Goal: Task Accomplishment & Management: Complete application form

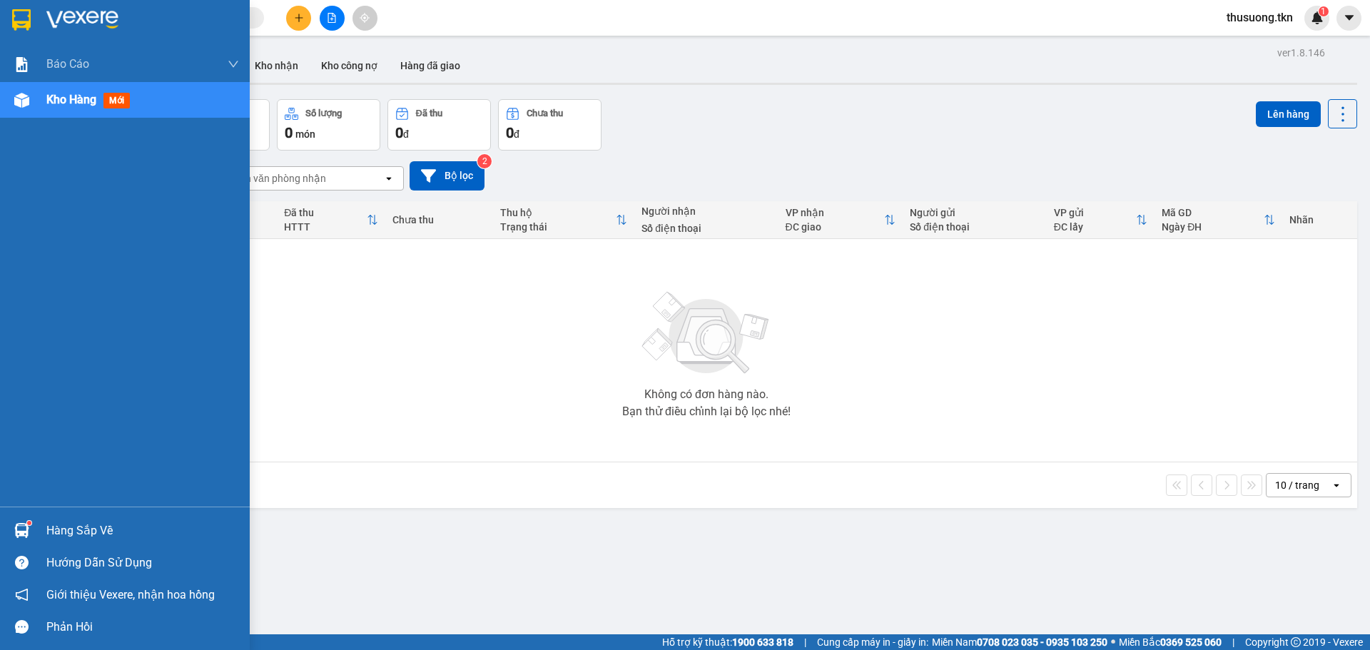
click at [100, 536] on div "Hàng sắp về" at bounding box center [142, 530] width 193 height 21
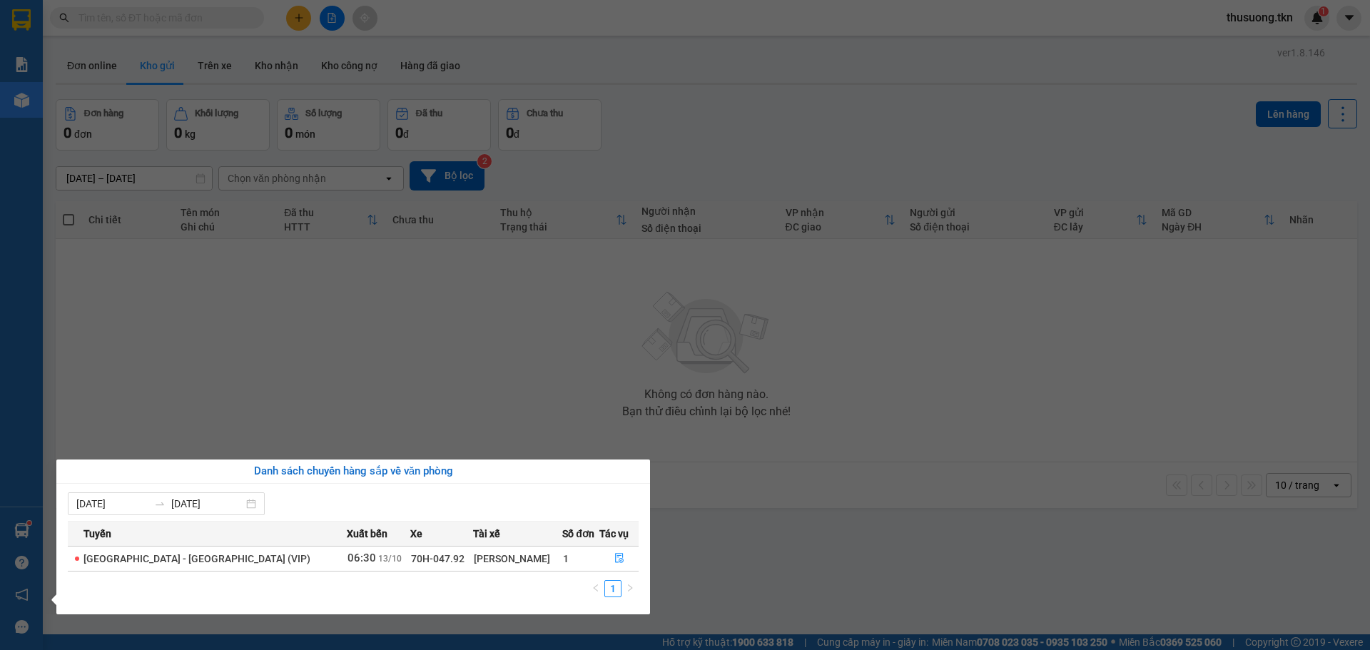
click at [748, 562] on section "Kết quả tìm kiếm ( 0 ) Bộ lọc No Data thusuong.tkn 1 Báo cáo Mẫu 1: Báo cáo dòn…" at bounding box center [685, 325] width 1370 height 650
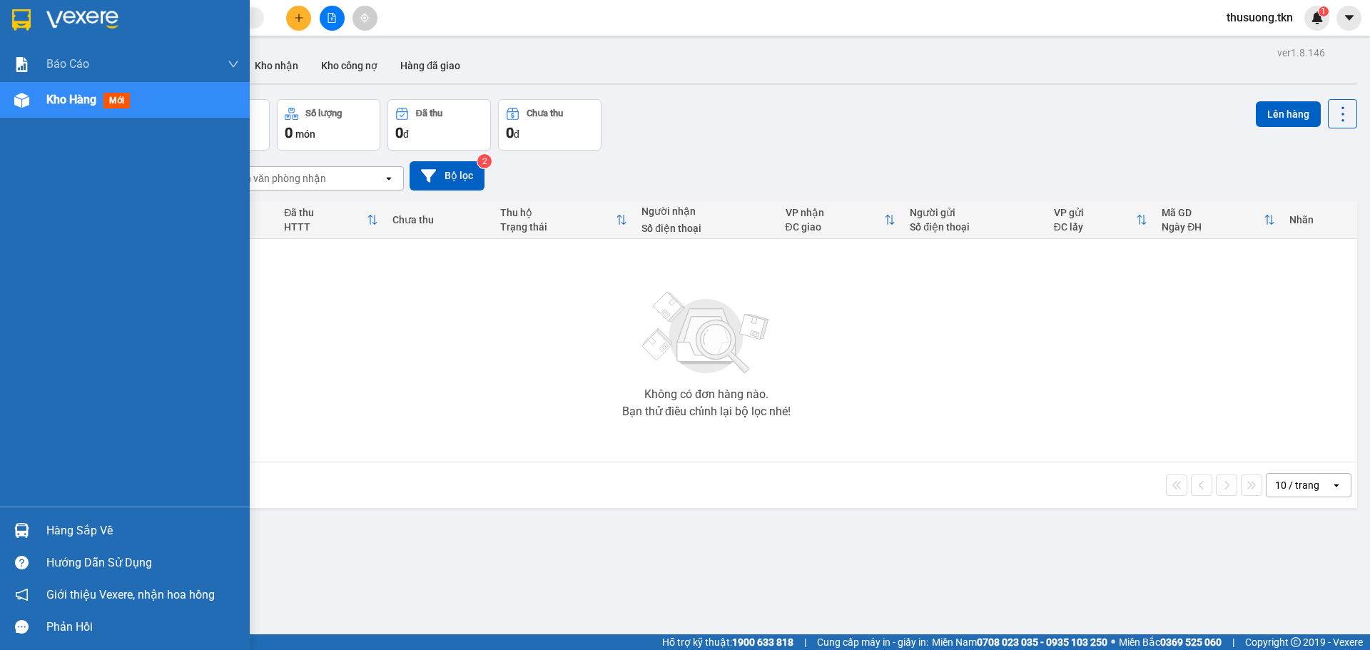
click at [99, 527] on div "Hàng sắp về" at bounding box center [142, 530] width 193 height 21
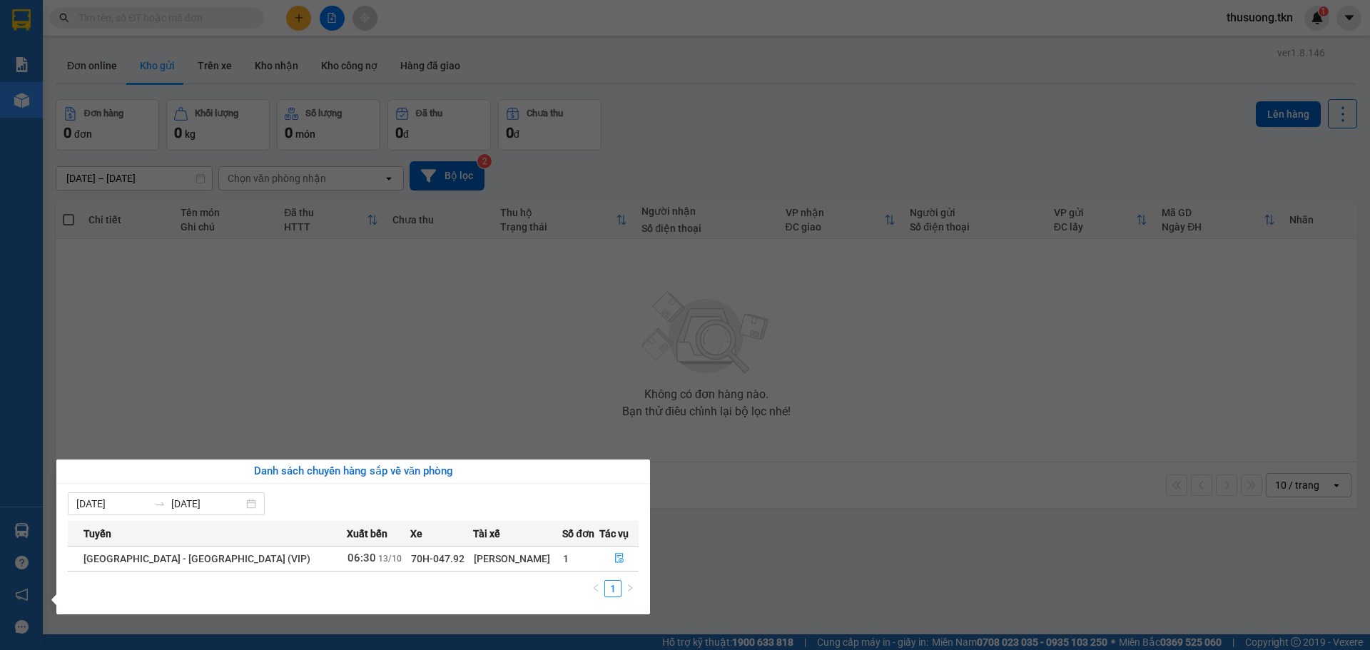
click at [987, 565] on section "Kết quả tìm kiếm ( 0 ) Bộ lọc No Data thusuong.tkn 1 Báo cáo Mẫu 1: Báo cáo dòn…" at bounding box center [685, 325] width 1370 height 650
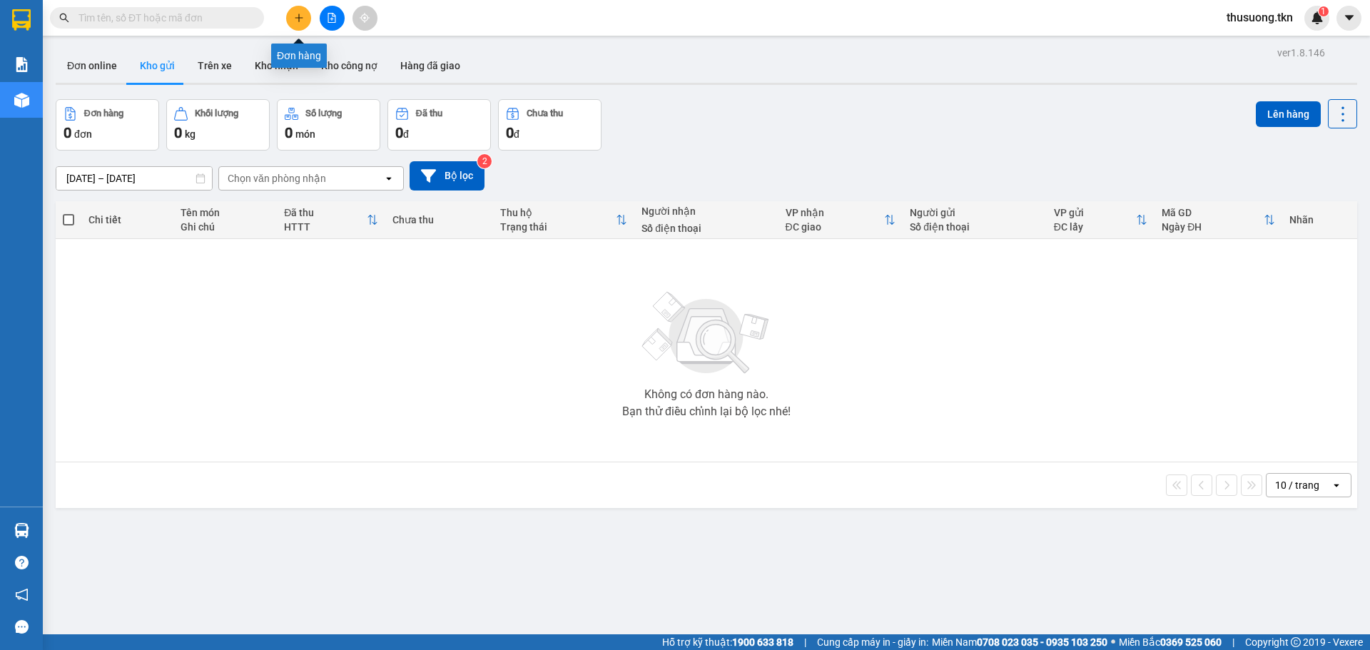
click at [302, 21] on icon "plus" at bounding box center [299, 18] width 10 height 10
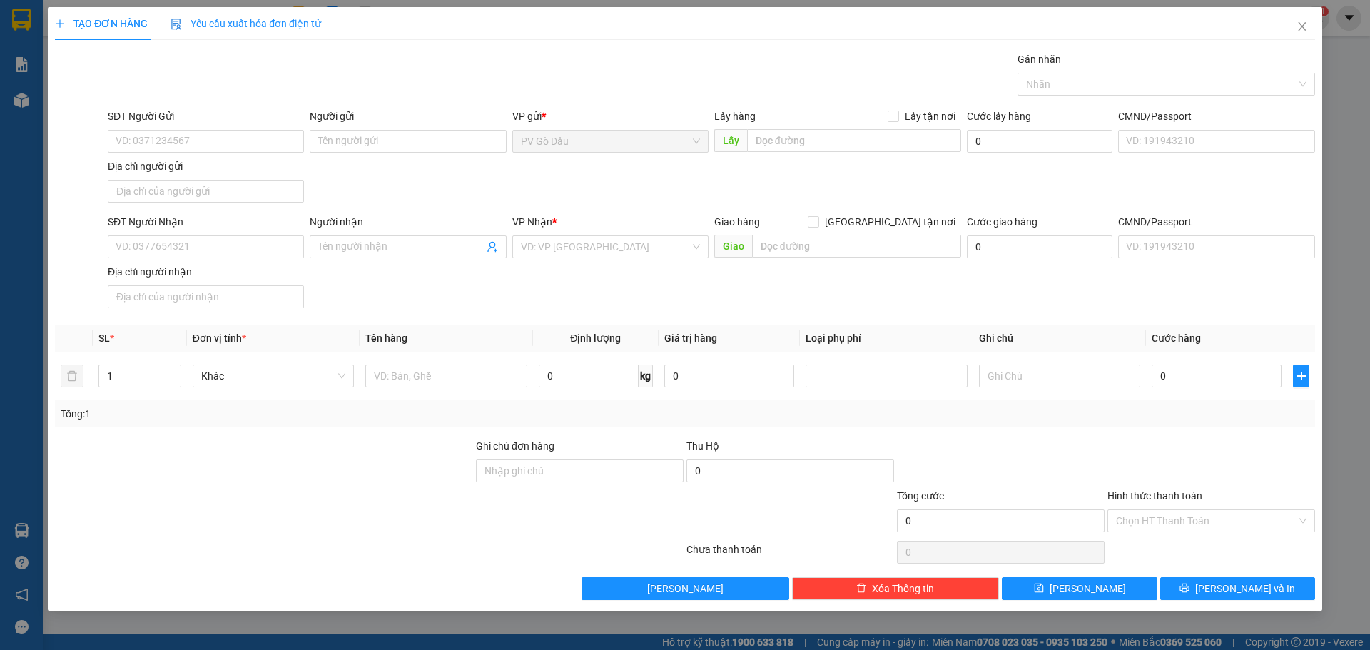
click at [139, 128] on div "SĐT Người Gửi" at bounding box center [206, 118] width 196 height 21
click at [160, 141] on input "SĐT Người Gửi" at bounding box center [206, 141] width 196 height 23
type input "0975444454"
click at [356, 136] on input "Người gửi" at bounding box center [408, 141] width 196 height 23
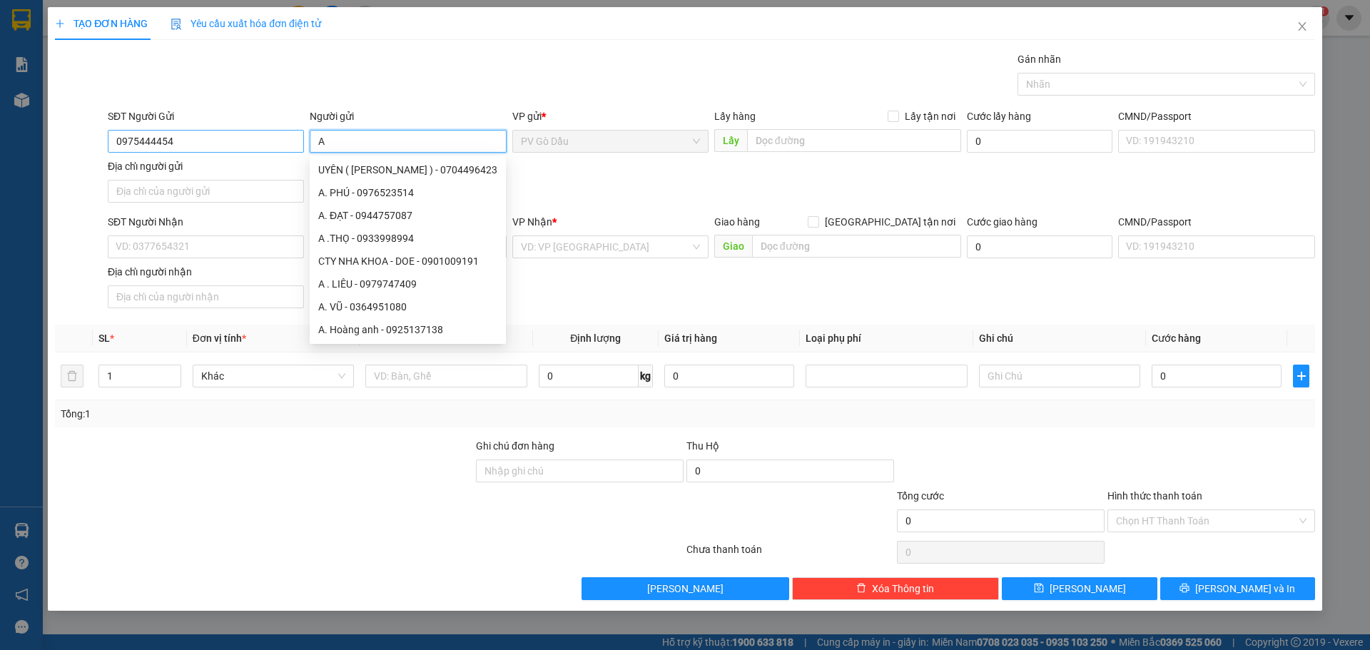
type input "A"
click at [200, 143] on input "0975444454" at bounding box center [206, 141] width 196 height 23
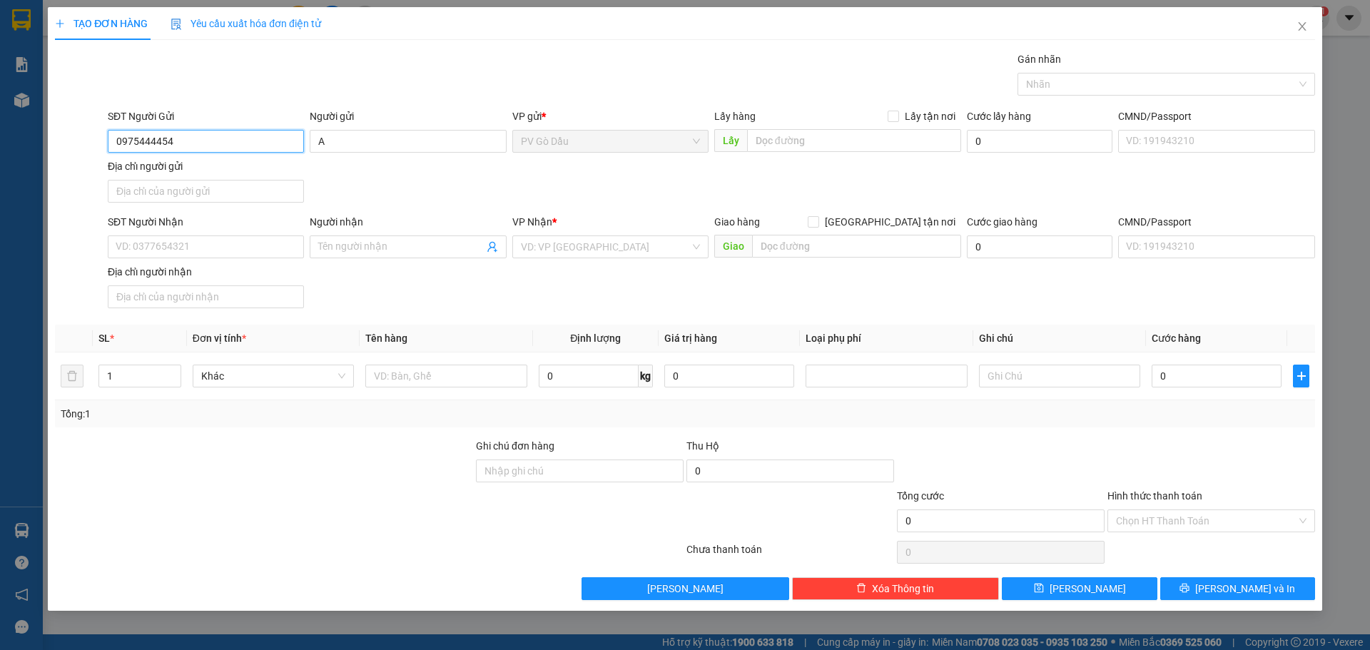
drag, startPoint x: 168, startPoint y: 143, endPoint x: 112, endPoint y: 138, distance: 56.6
click at [112, 139] on input "0975444454" at bounding box center [206, 141] width 196 height 23
click at [173, 251] on input "SĐT Người Nhận" at bounding box center [206, 246] width 196 height 23
paste input "0975444454"
type input "0975444454"
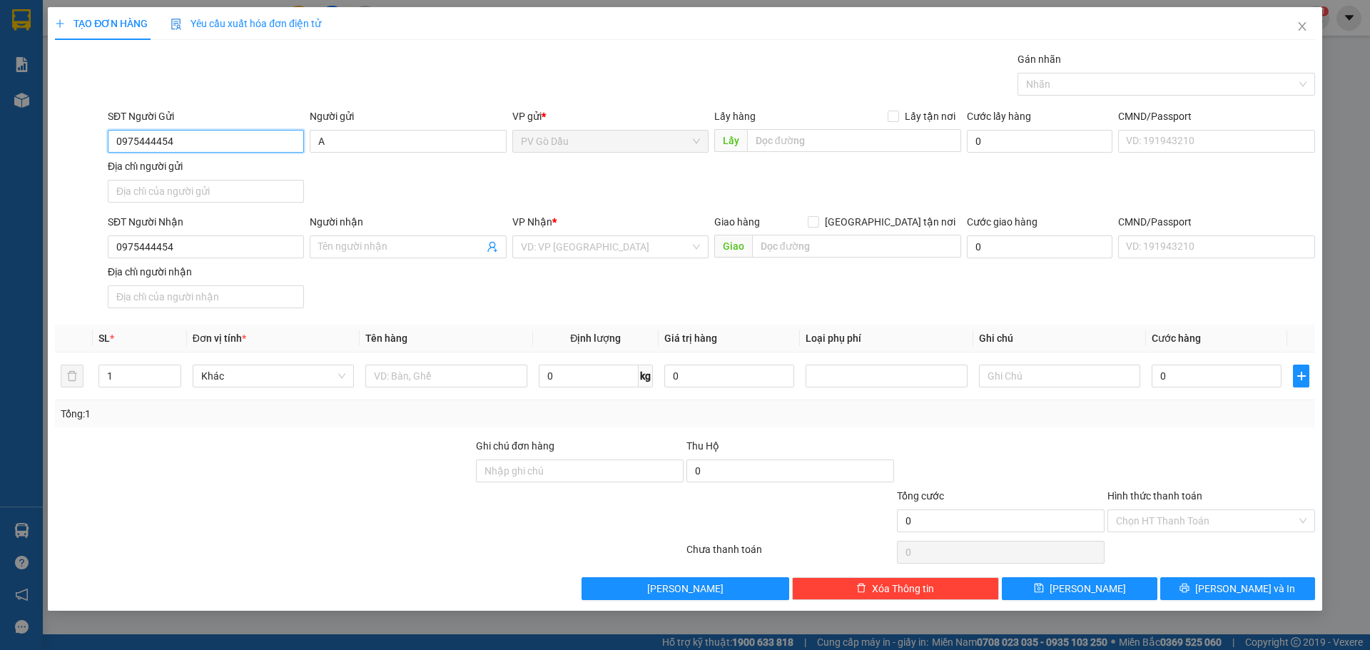
click at [196, 140] on input "0975444454" at bounding box center [206, 141] width 196 height 23
type input "0902909533"
click at [350, 140] on input "A" at bounding box center [408, 141] width 196 height 23
type input "A TÀI"
click at [330, 248] on input "Người nhận" at bounding box center [400, 247] width 165 height 16
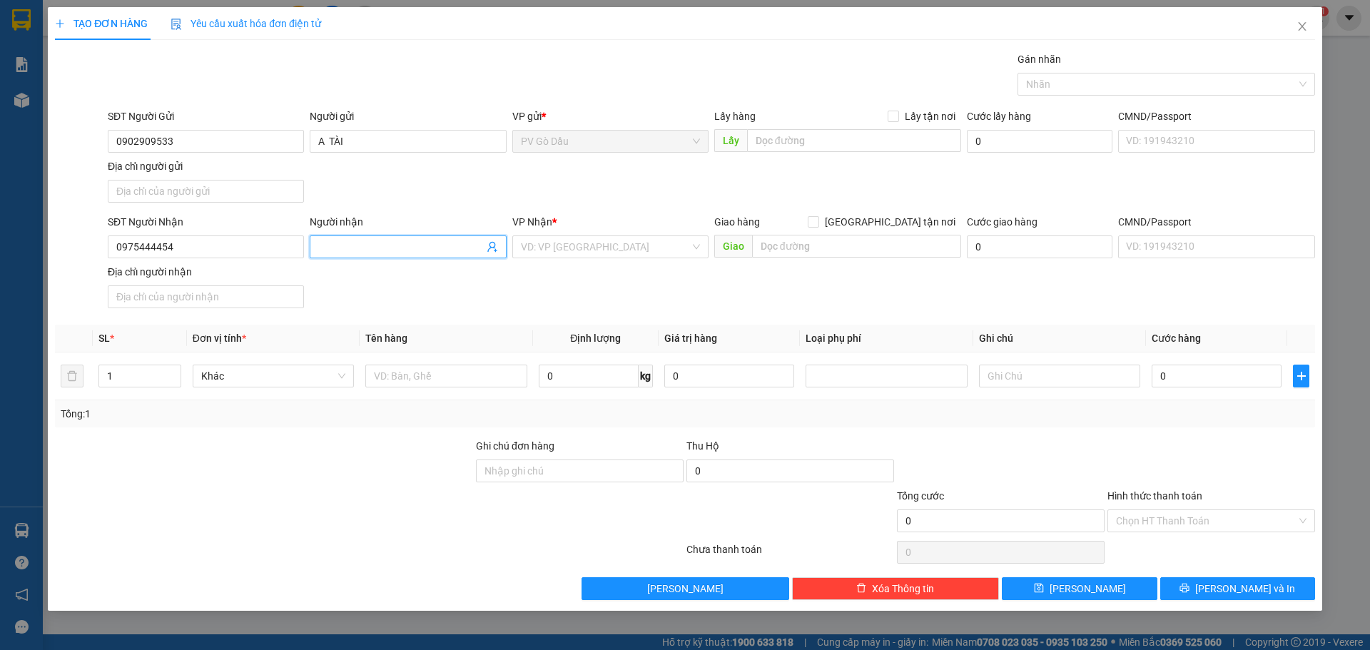
click at [343, 249] on input "Người nhận" at bounding box center [400, 247] width 165 height 16
click at [573, 243] on input "search" at bounding box center [605, 246] width 169 height 21
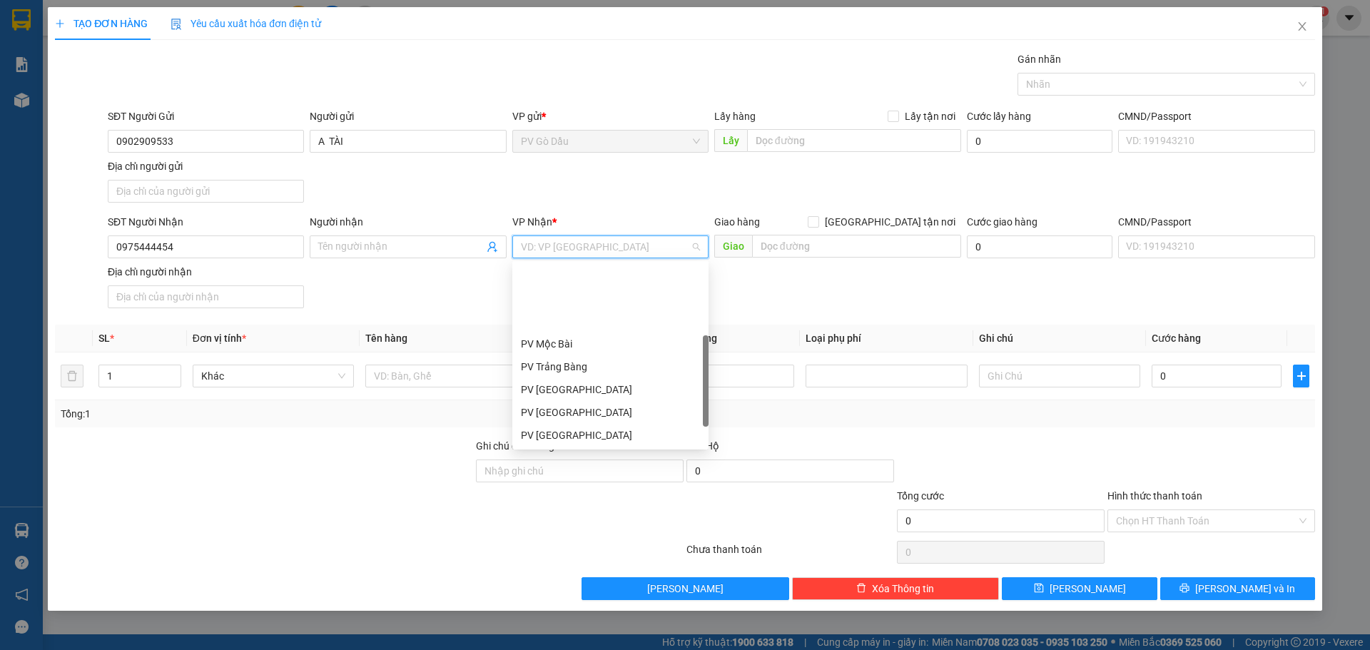
scroll to position [91, 0]
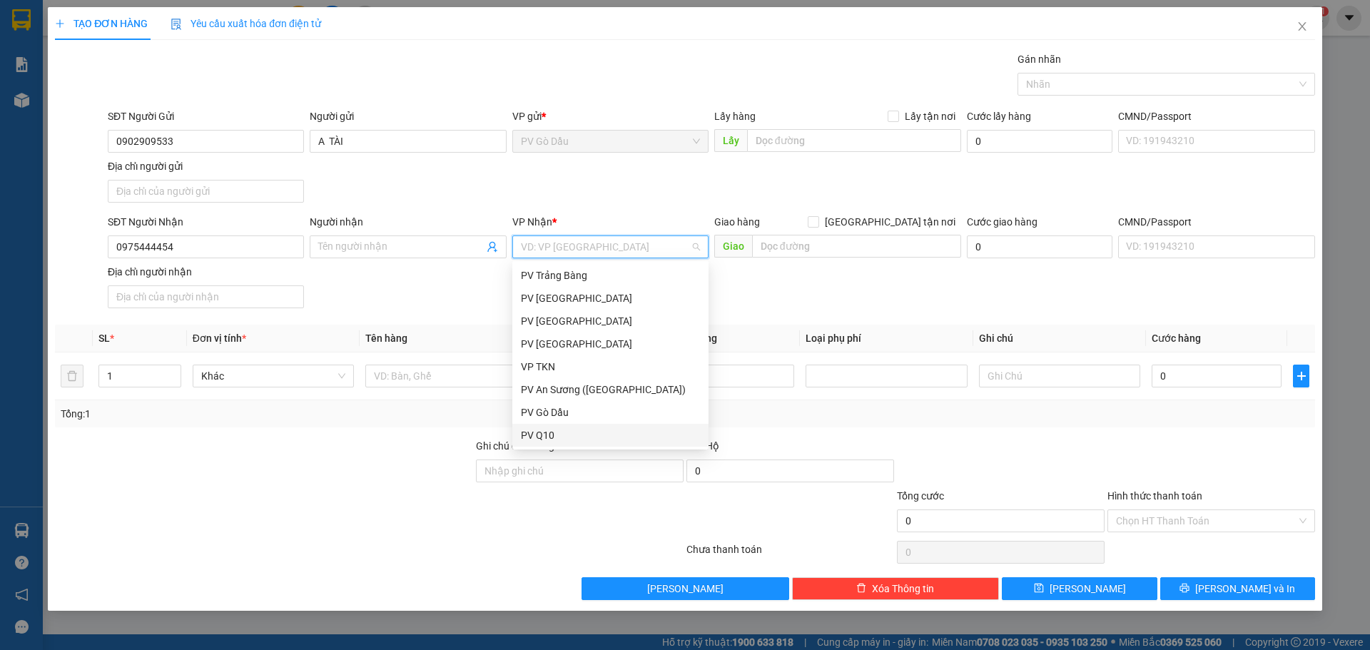
click at [539, 435] on div "PV Q10" at bounding box center [610, 435] width 179 height 16
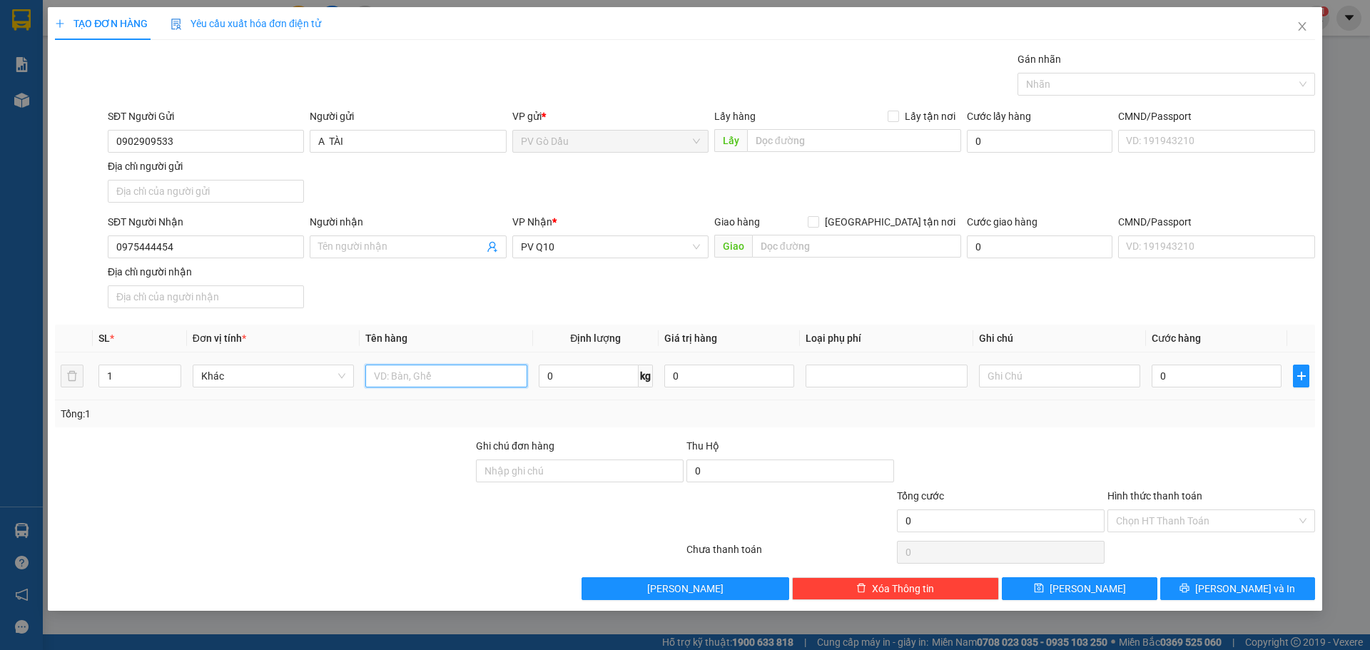
click at [427, 372] on input "text" at bounding box center [445, 376] width 161 height 23
type input "LINH KIỆN MÁY CHIẾU"
click at [1031, 382] on input "text" at bounding box center [1059, 376] width 161 height 23
type input "HƯ K"
click at [365, 236] on span at bounding box center [408, 246] width 196 height 23
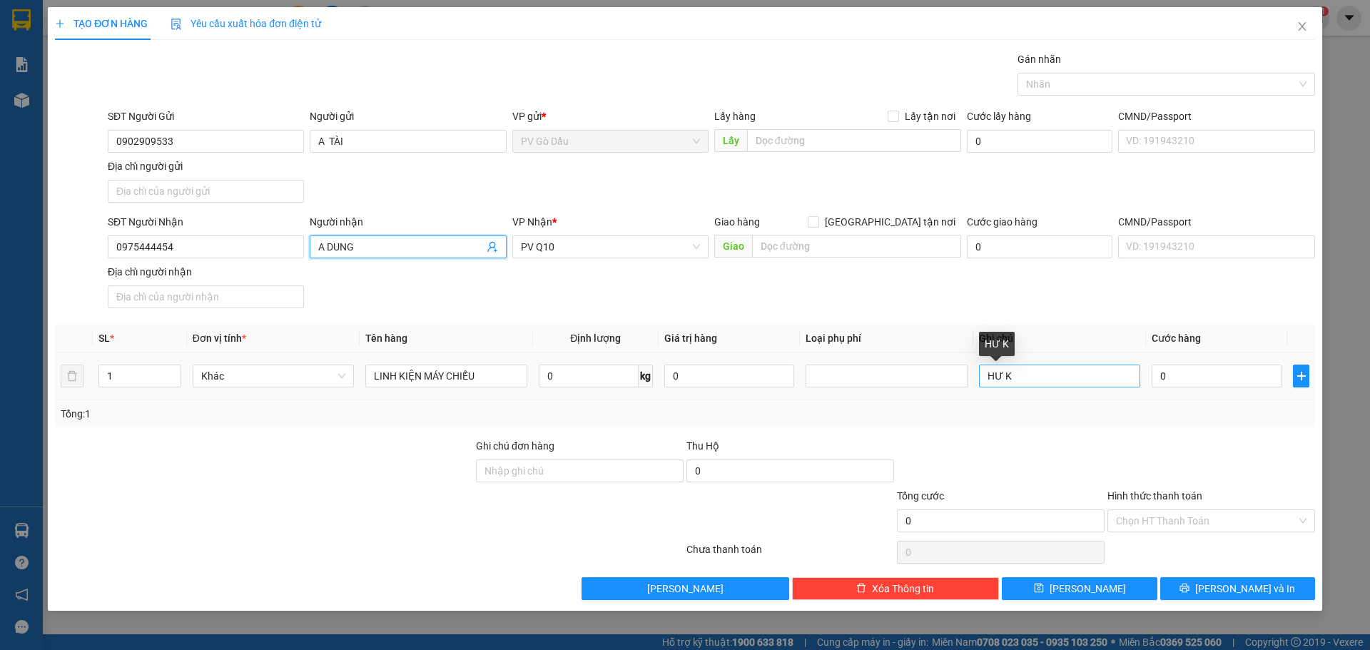
type input "A DUNG"
click at [1018, 374] on input "HƯ K" at bounding box center [1059, 376] width 161 height 23
type input "HƯ KHONG DỀN"
click at [1171, 374] on input "0" at bounding box center [1216, 376] width 130 height 23
type input "005"
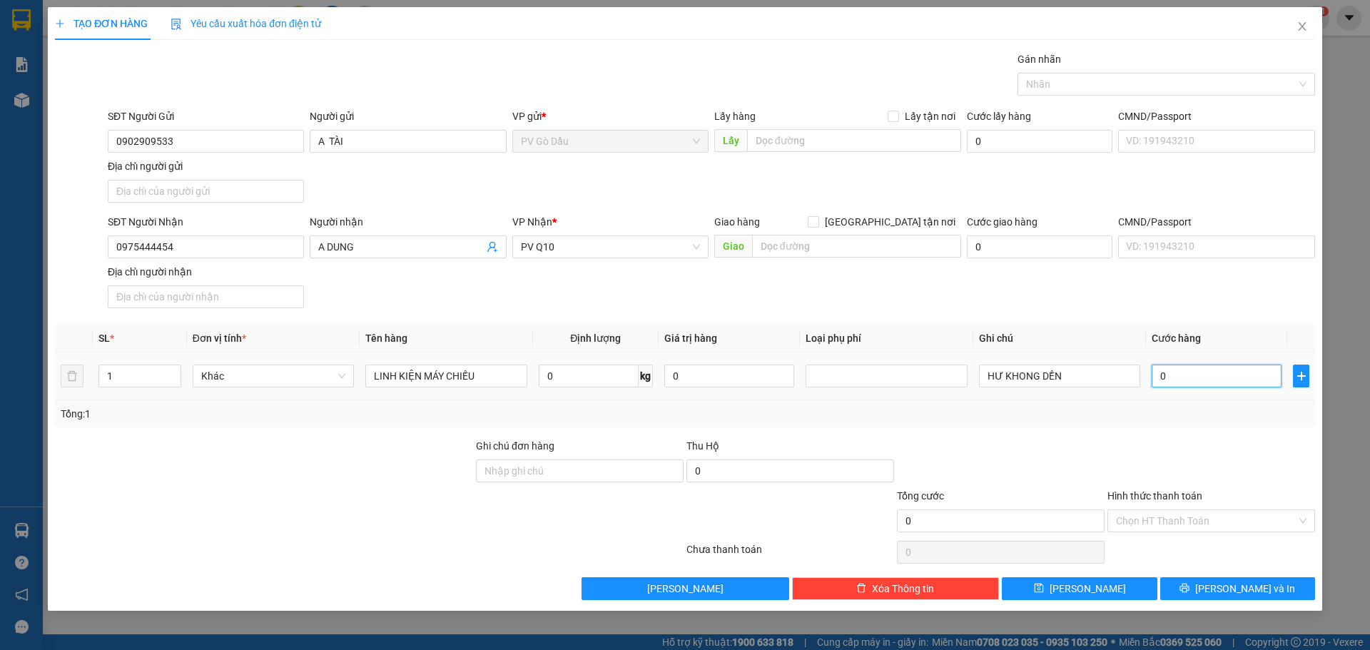
type input "5"
type input "0.050"
type input "50"
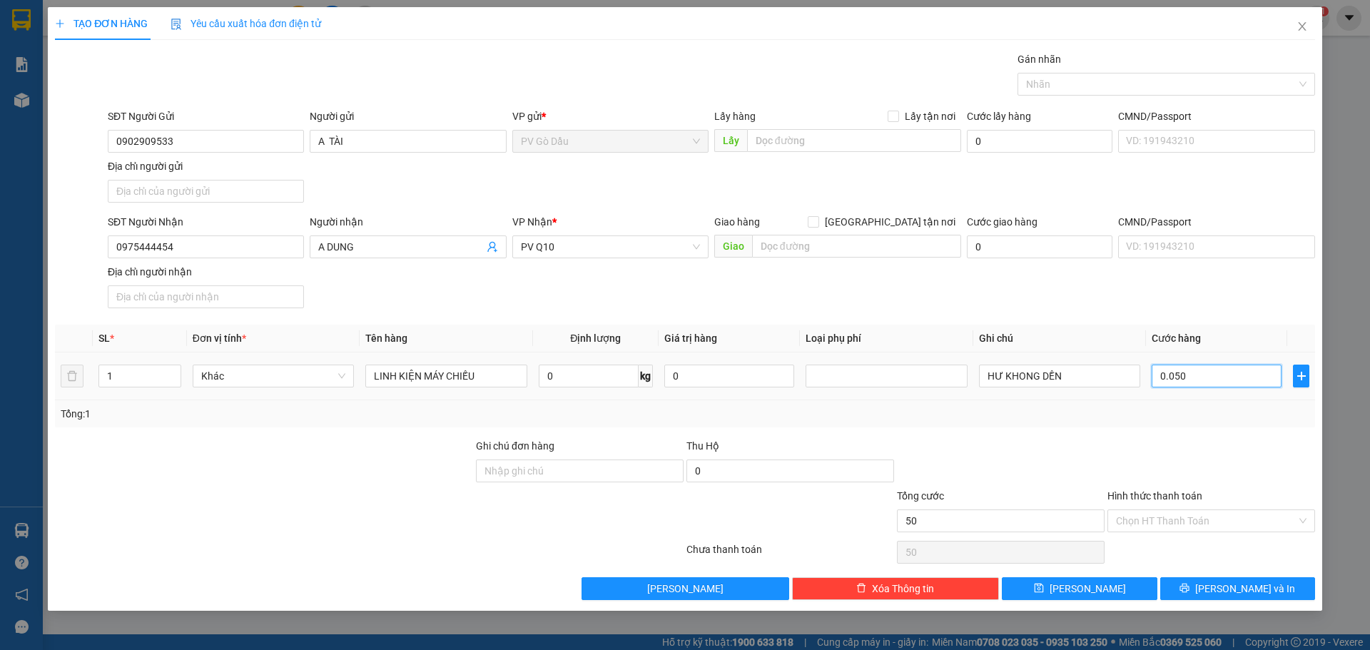
type input "00.500"
type input "500"
type input "0.005.000"
type input "5.000"
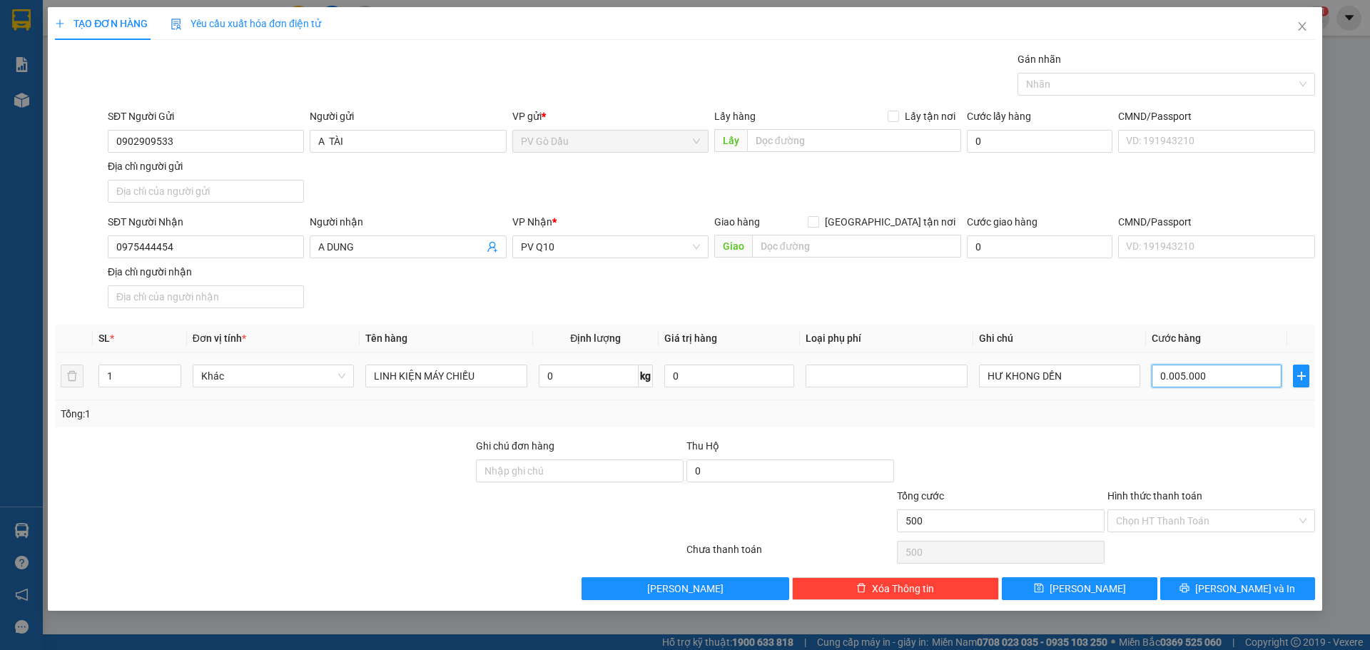
type input "5.000"
type input "000.050.000"
type input "50.000"
type input "0.000.050.000"
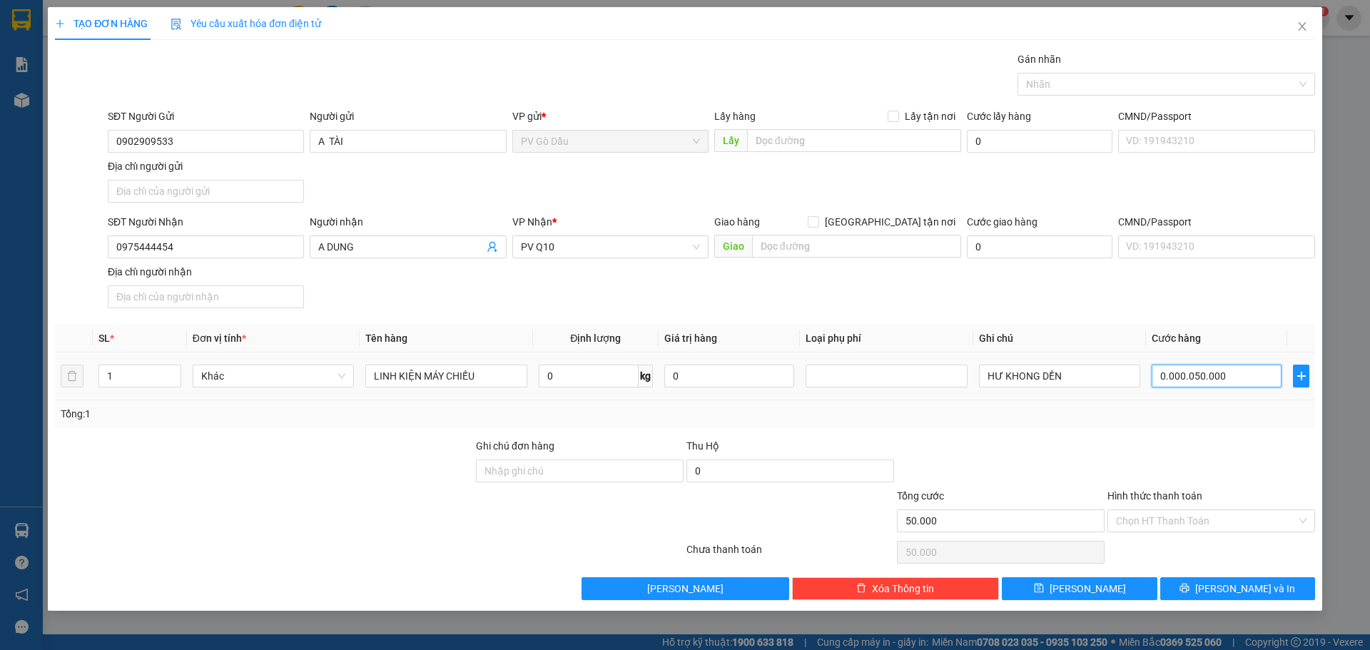
type input "50.000"
click at [1169, 523] on input "Hình thức thanh toán" at bounding box center [1206, 520] width 180 height 21
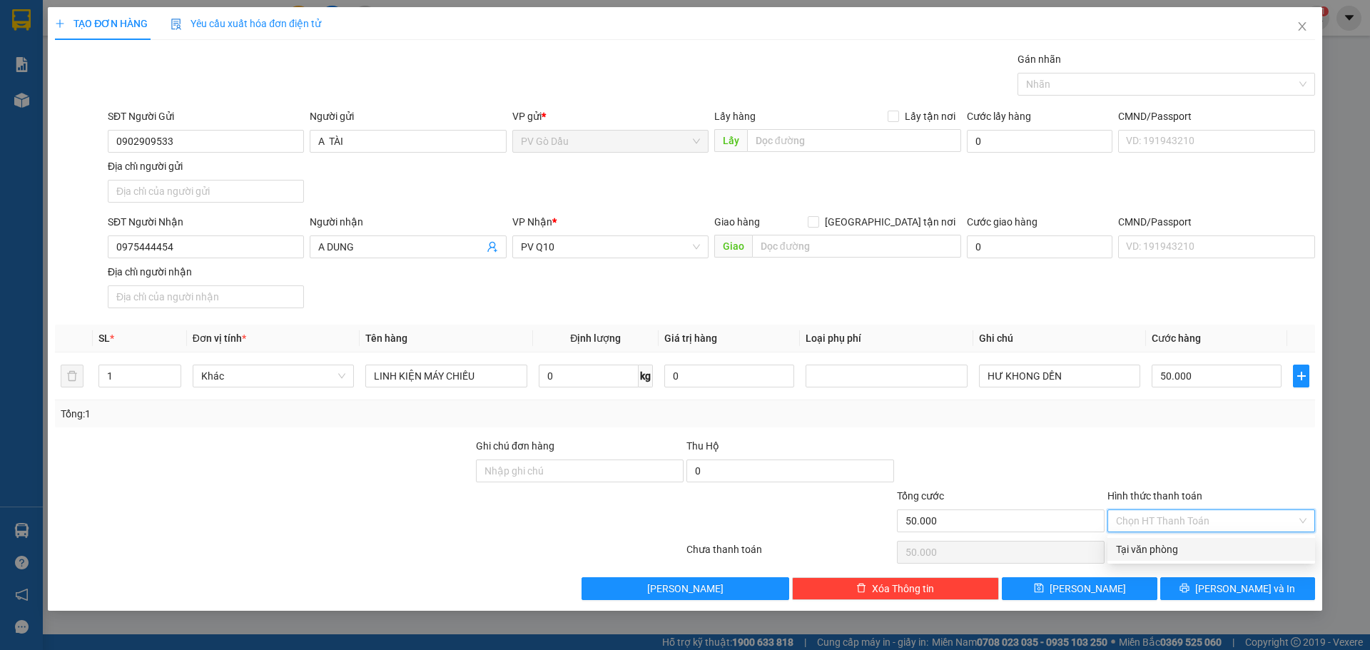
click at [1191, 555] on div "Tại văn phòng" at bounding box center [1211, 549] width 190 height 16
type input "0"
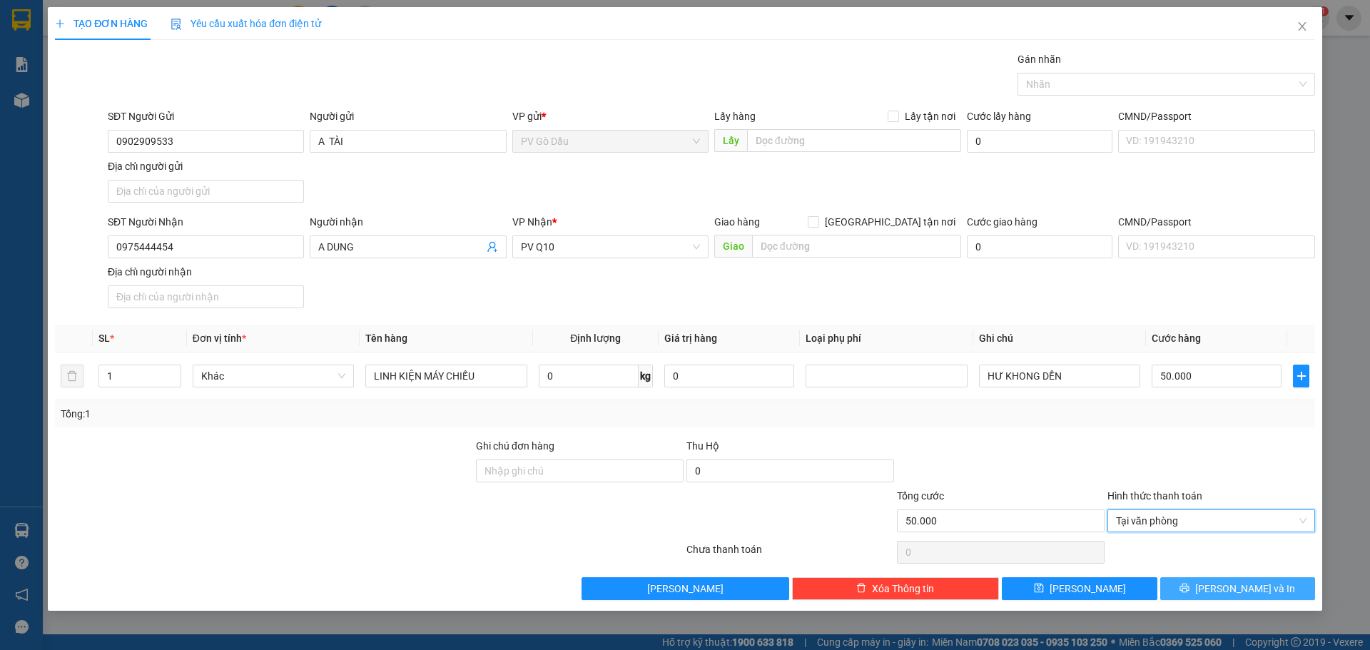
click at [1222, 586] on button "[PERSON_NAME] và In" at bounding box center [1237, 588] width 155 height 23
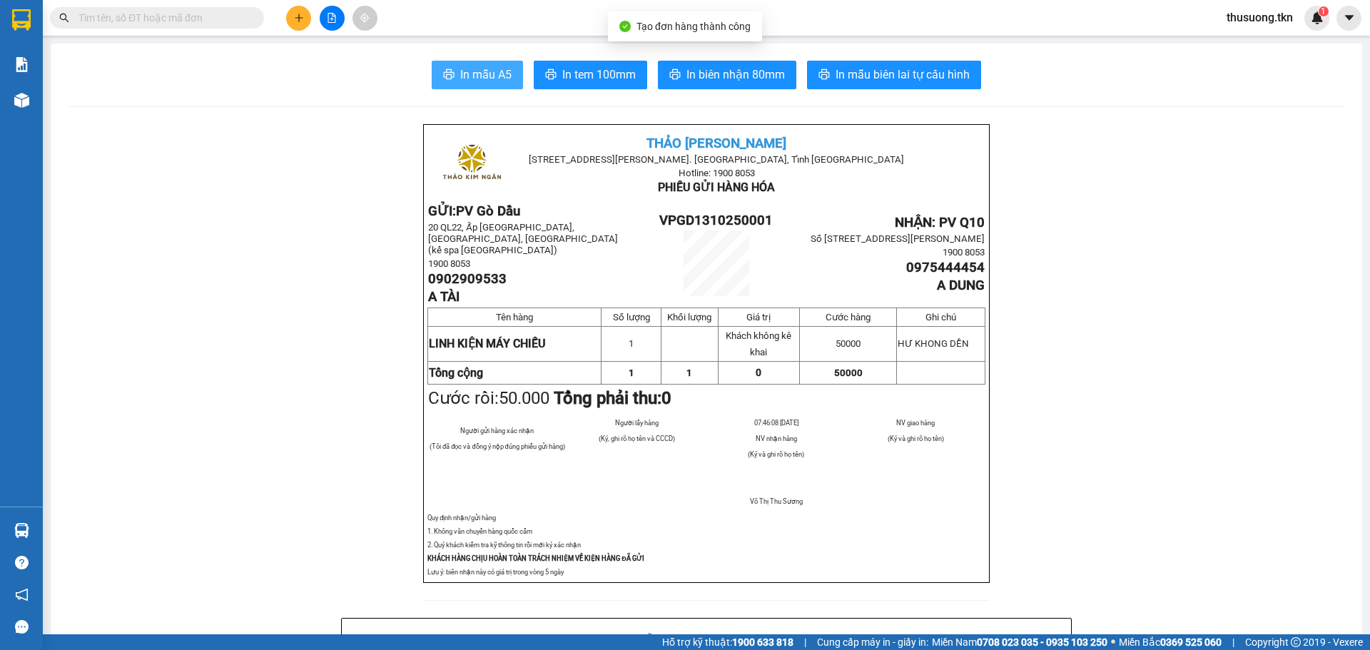
click at [446, 78] on icon "printer" at bounding box center [449, 74] width 11 height 10
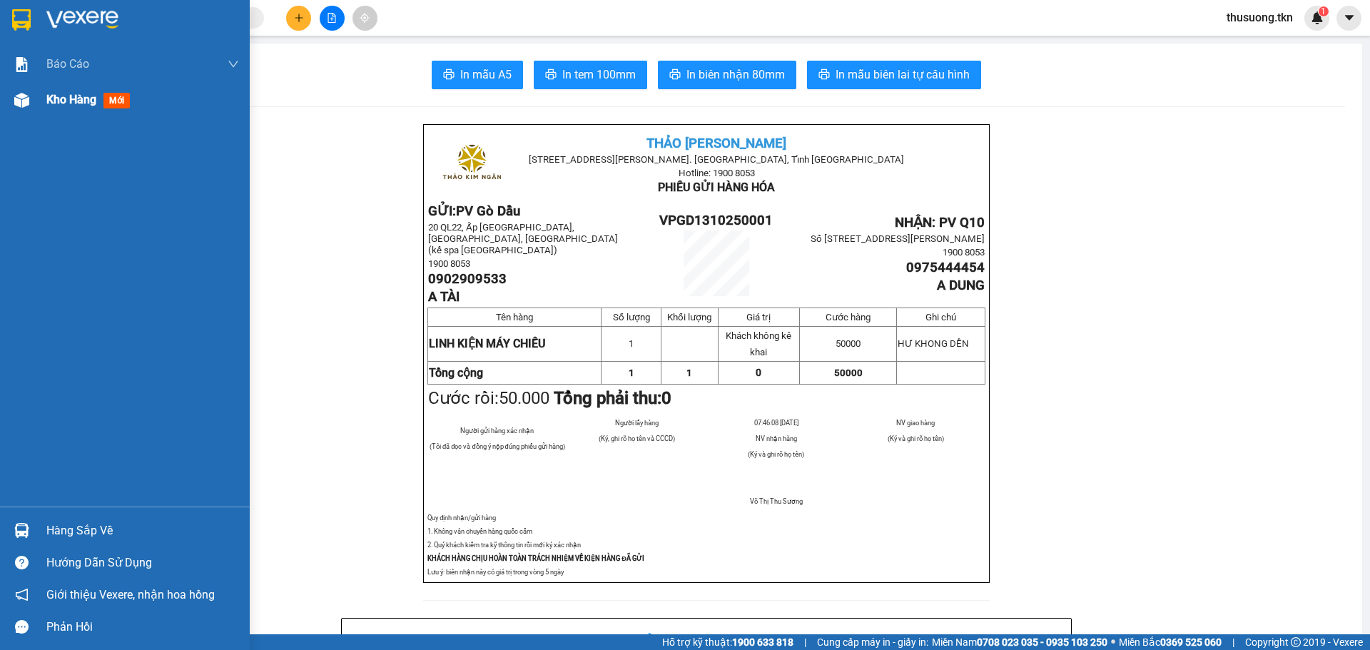
click at [46, 97] on span "Kho hàng" at bounding box center [71, 100] width 50 height 14
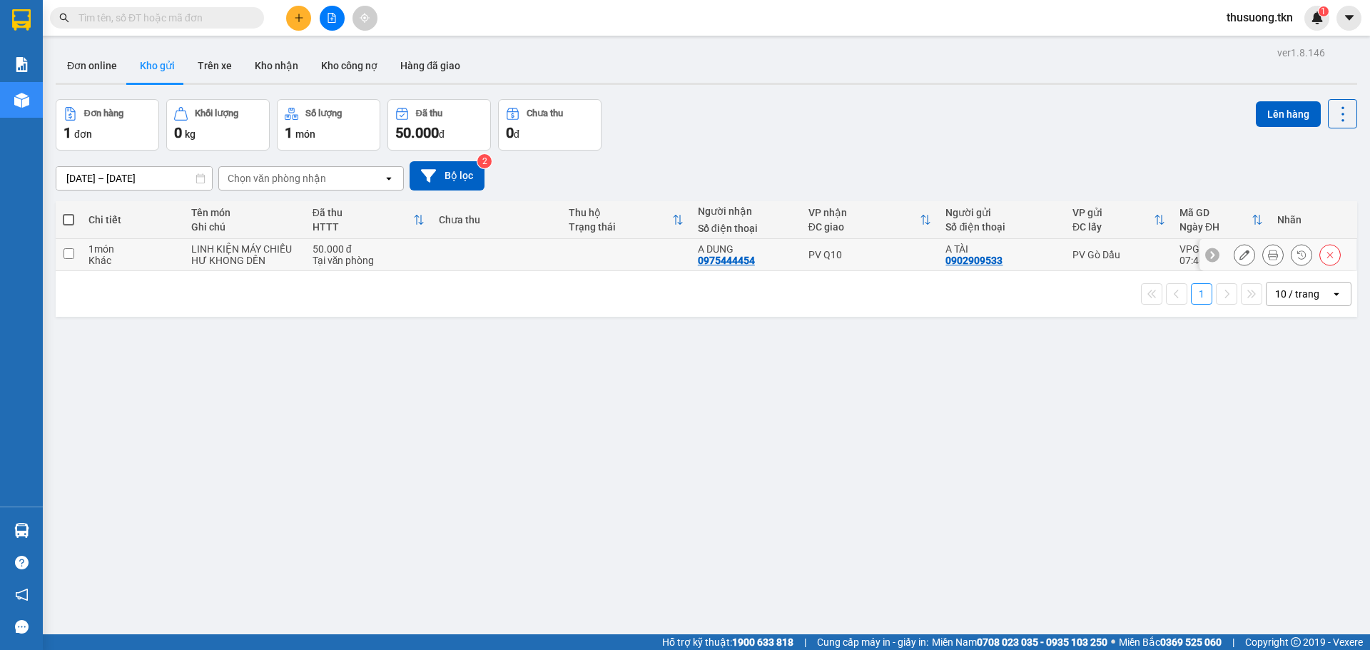
click at [67, 249] on input "checkbox" at bounding box center [68, 253] width 11 height 11
checkbox input "true"
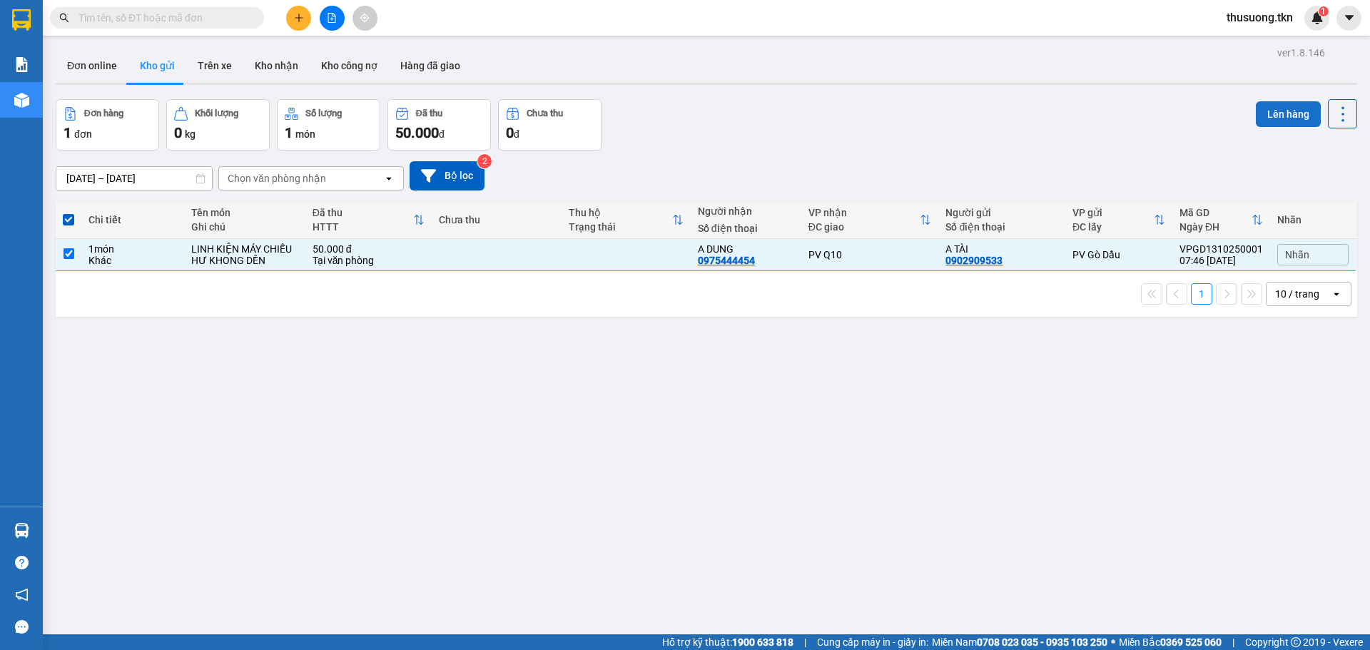
click at [1273, 117] on button "Lên hàng" at bounding box center [1287, 114] width 65 height 26
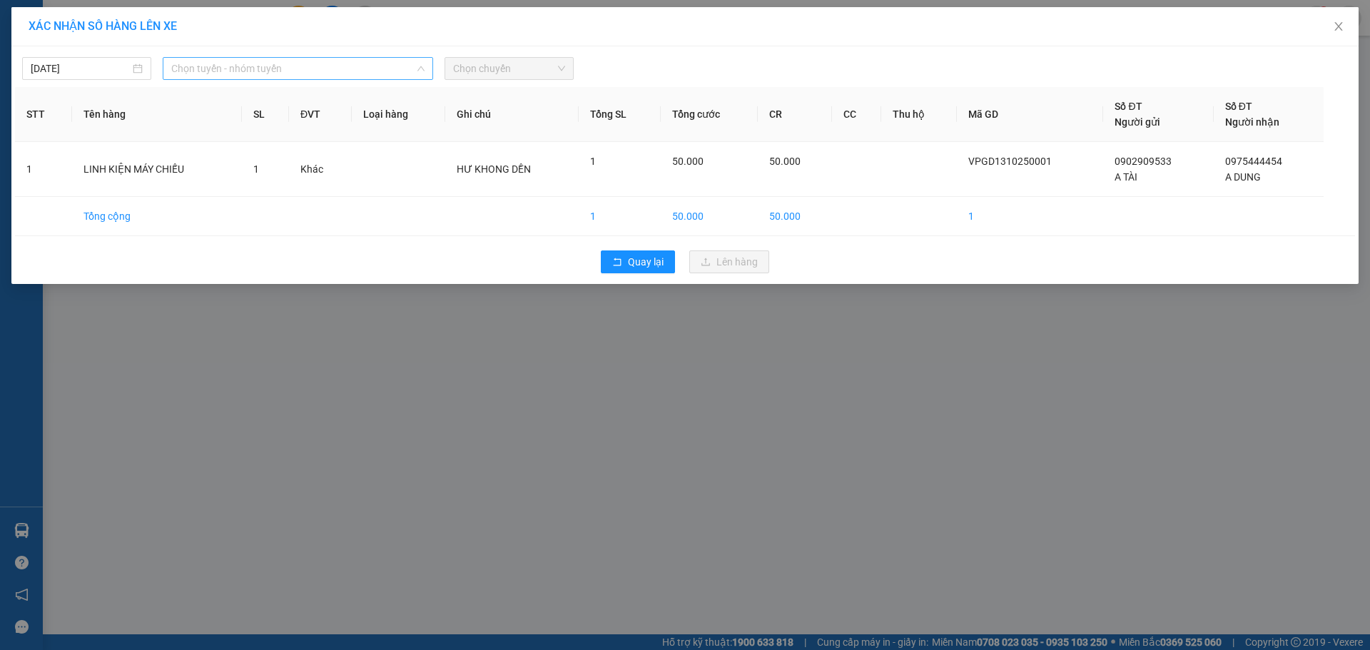
click at [233, 66] on span "Chọn tuyến - nhóm tuyến" at bounding box center [297, 68] width 253 height 21
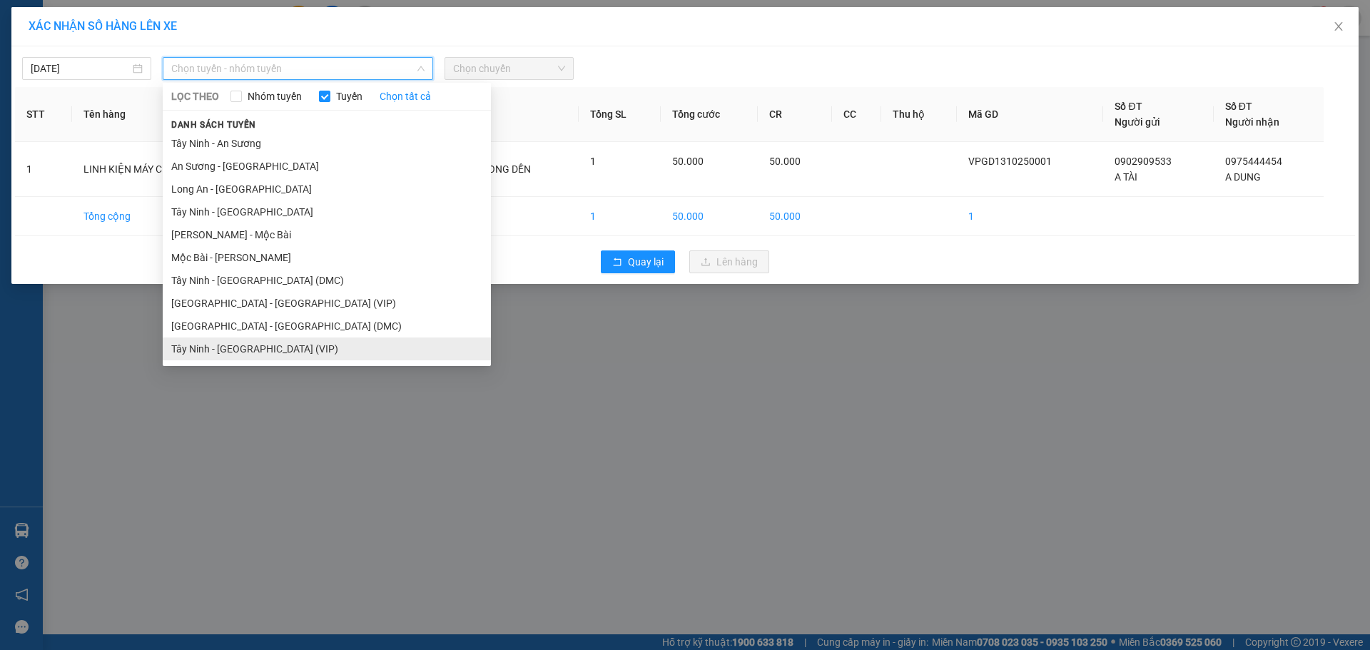
click at [249, 356] on li "Tây Ninh - [GEOGRAPHIC_DATA] (VIP)" at bounding box center [327, 348] width 328 height 23
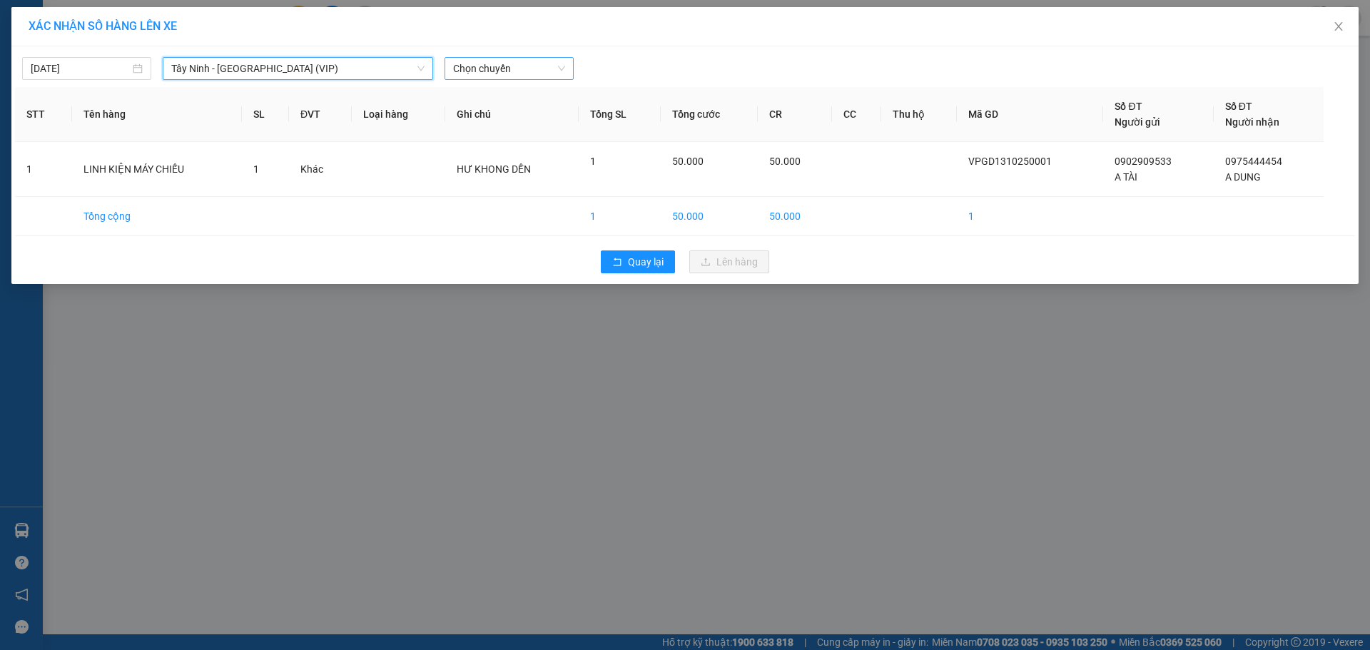
click at [494, 66] on span "Chọn chuyến" at bounding box center [509, 68] width 112 height 21
type input "0262"
click at [527, 92] on div "06:40 (TC) - 50H-502.62" at bounding box center [508, 97] width 111 height 16
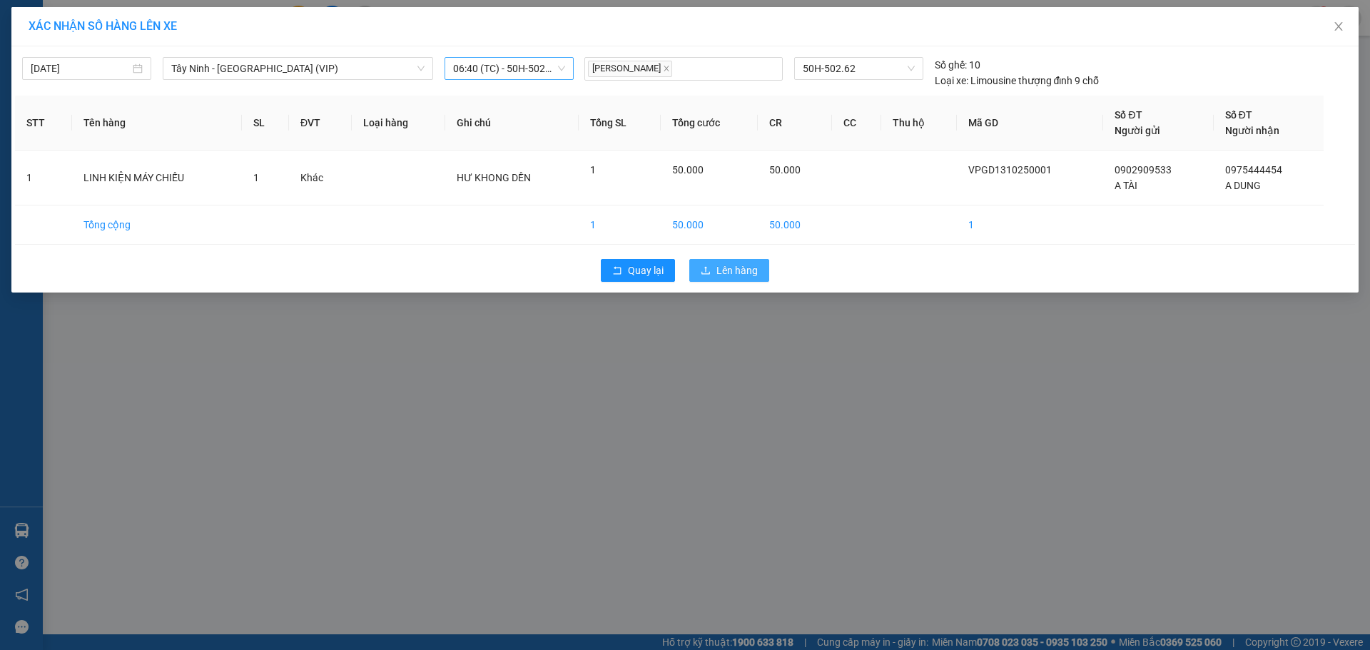
click at [755, 275] on span "Lên hàng" at bounding box center [736, 270] width 41 height 16
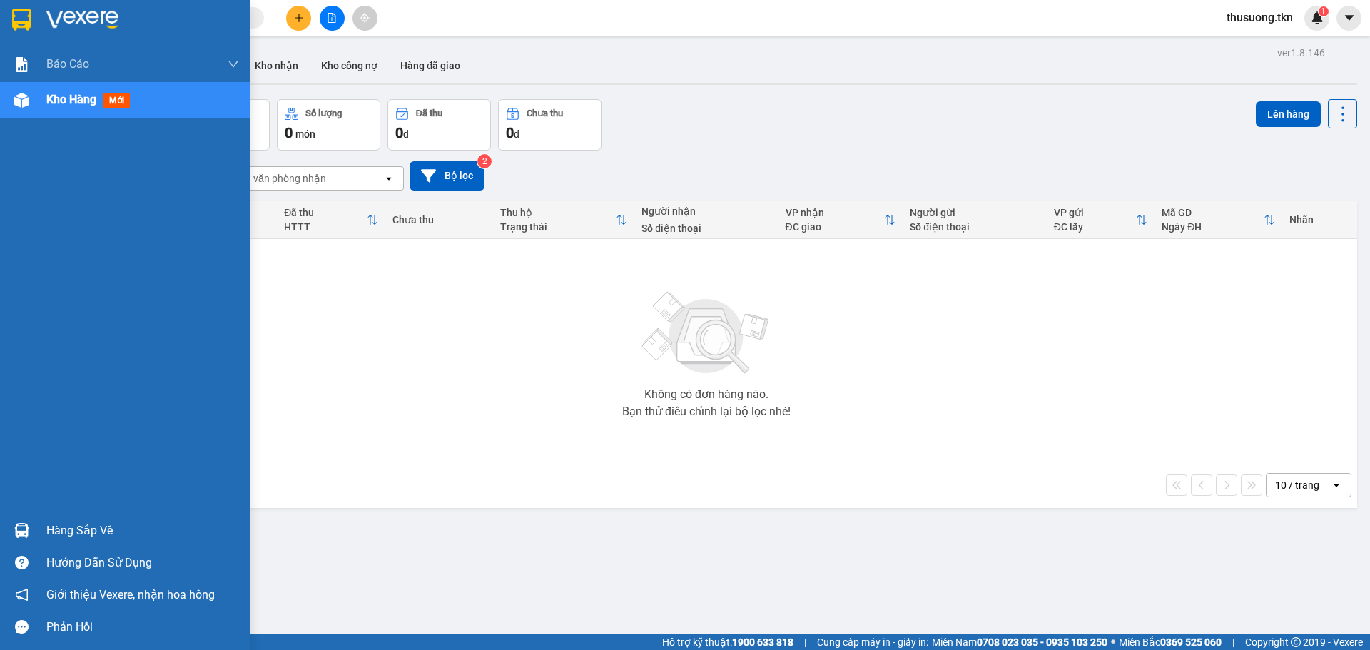
click at [46, 529] on div "Hàng sắp về" at bounding box center [125, 530] width 250 height 32
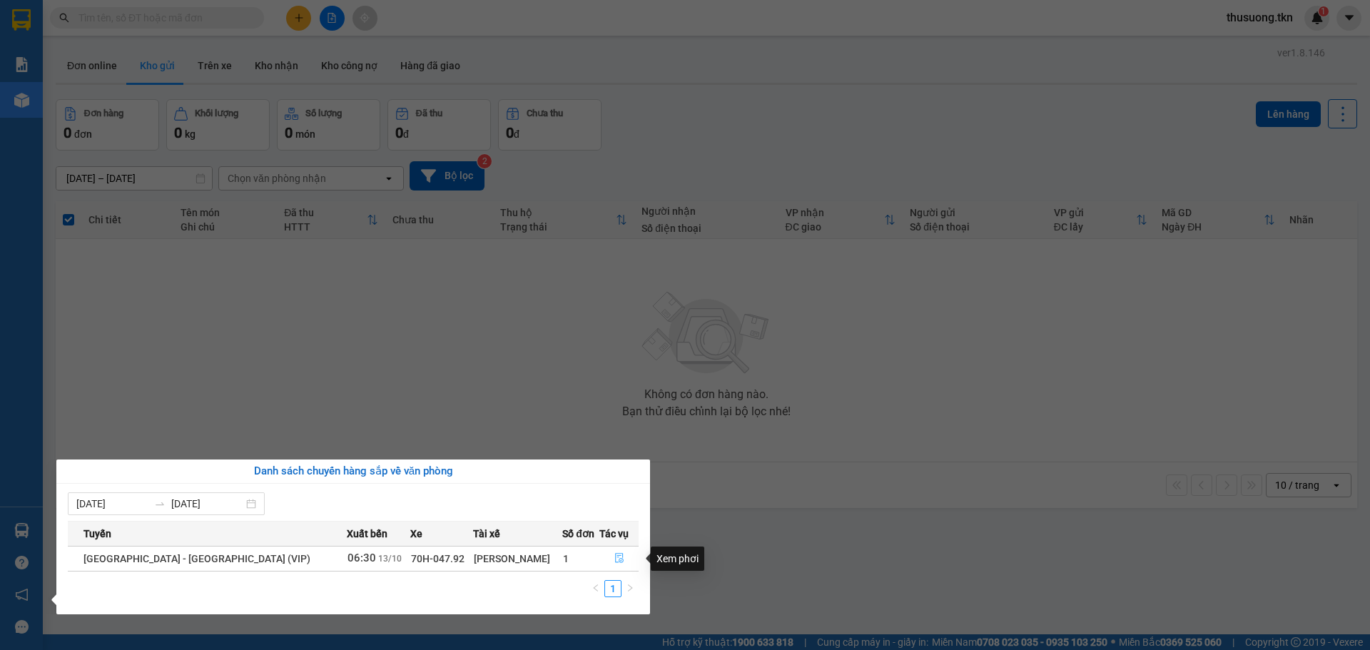
click at [615, 561] on icon "file-done" at bounding box center [619, 559] width 9 height 10
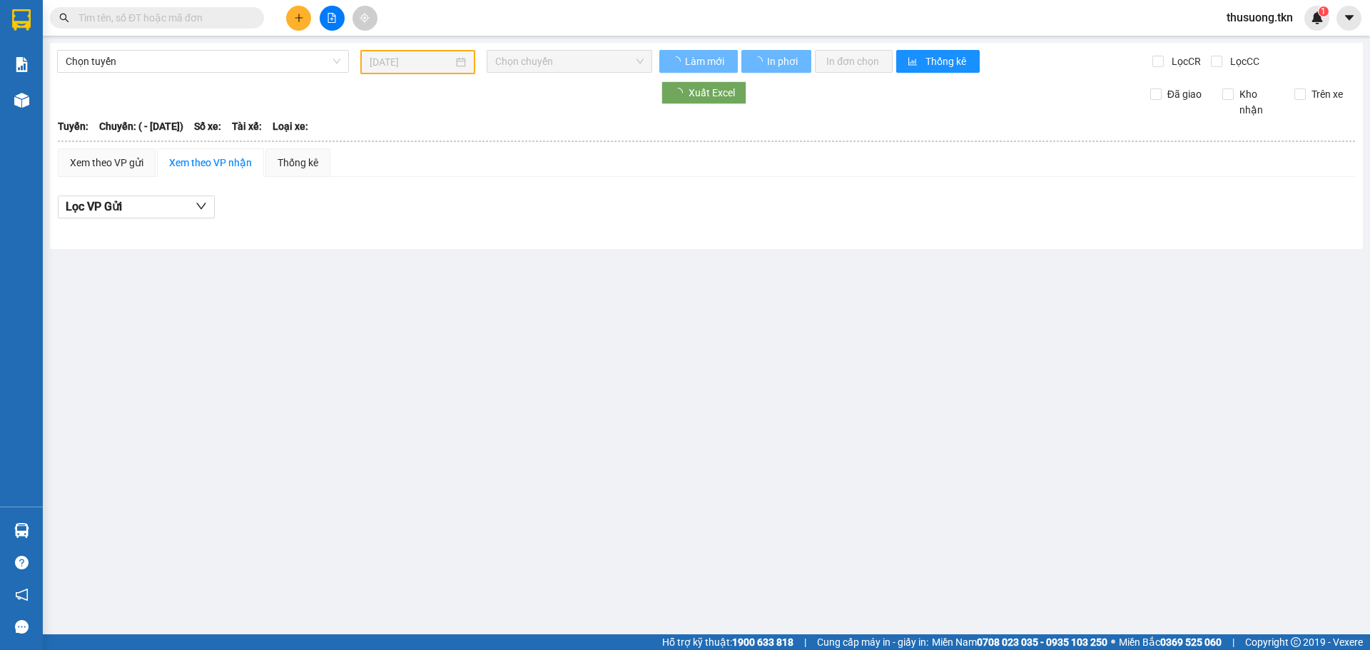
type input "[DATE]"
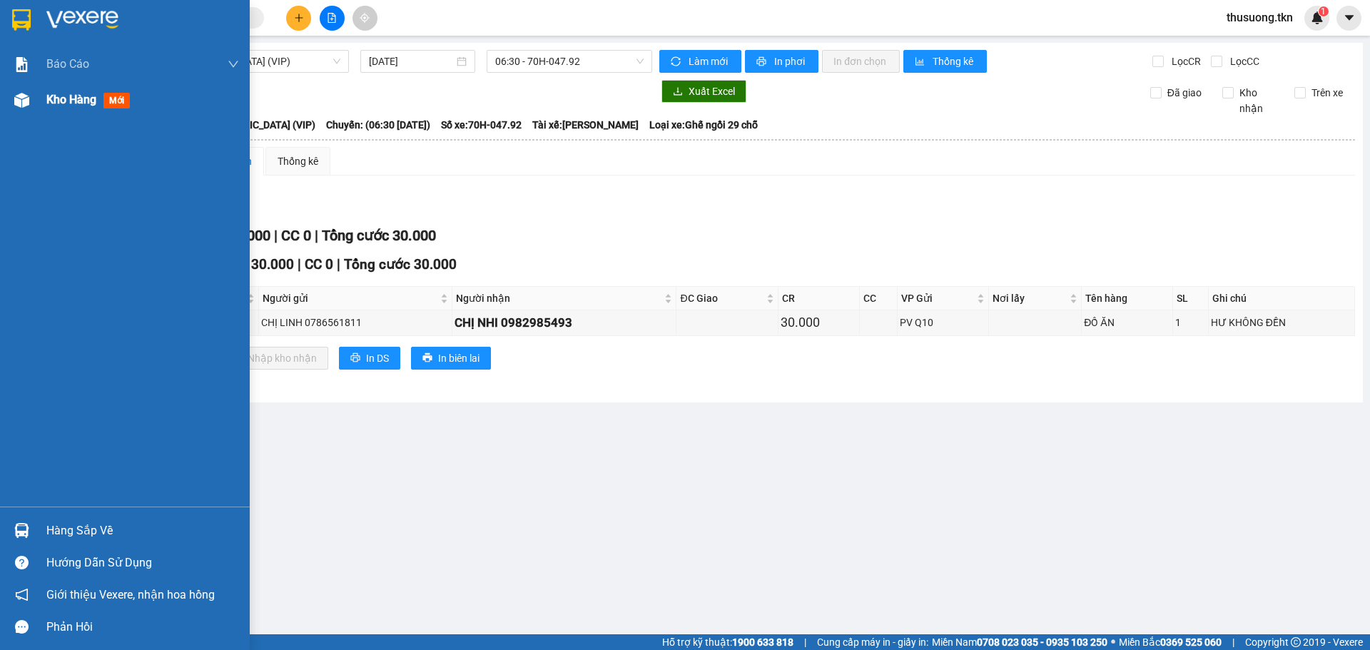
click at [80, 98] on span "Kho hàng" at bounding box center [71, 100] width 50 height 14
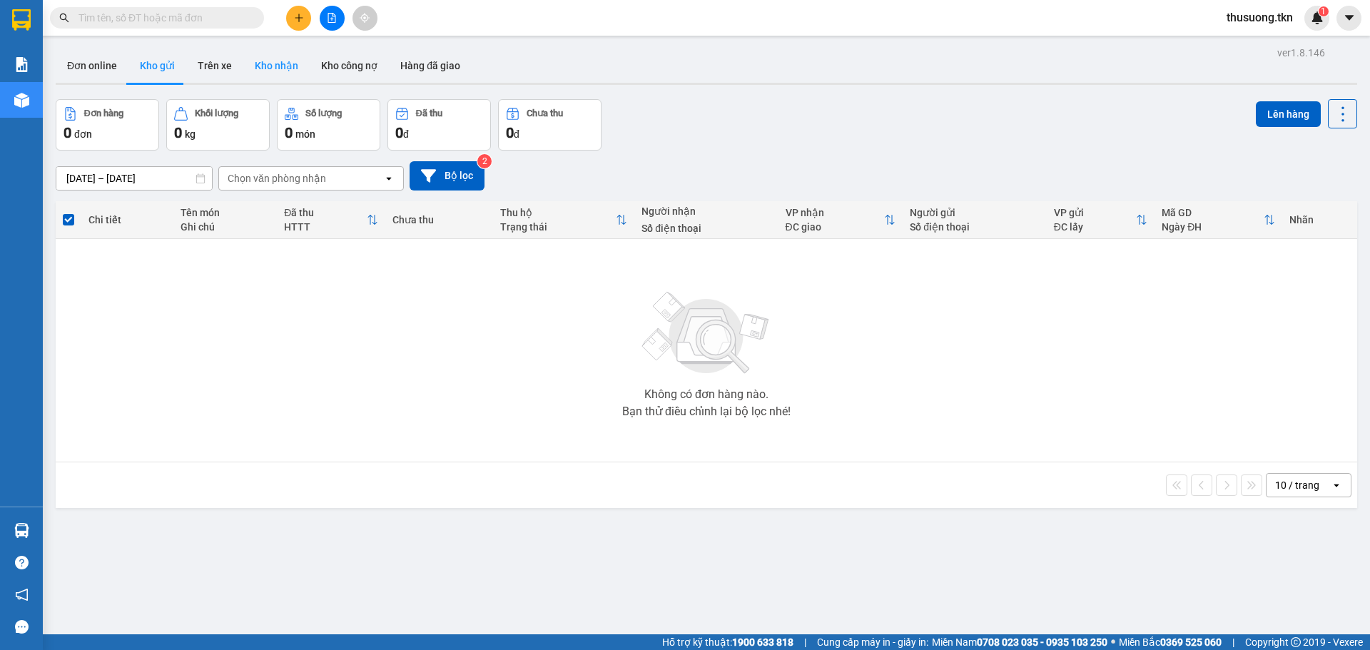
click at [274, 68] on button "Kho nhận" at bounding box center [276, 66] width 66 height 34
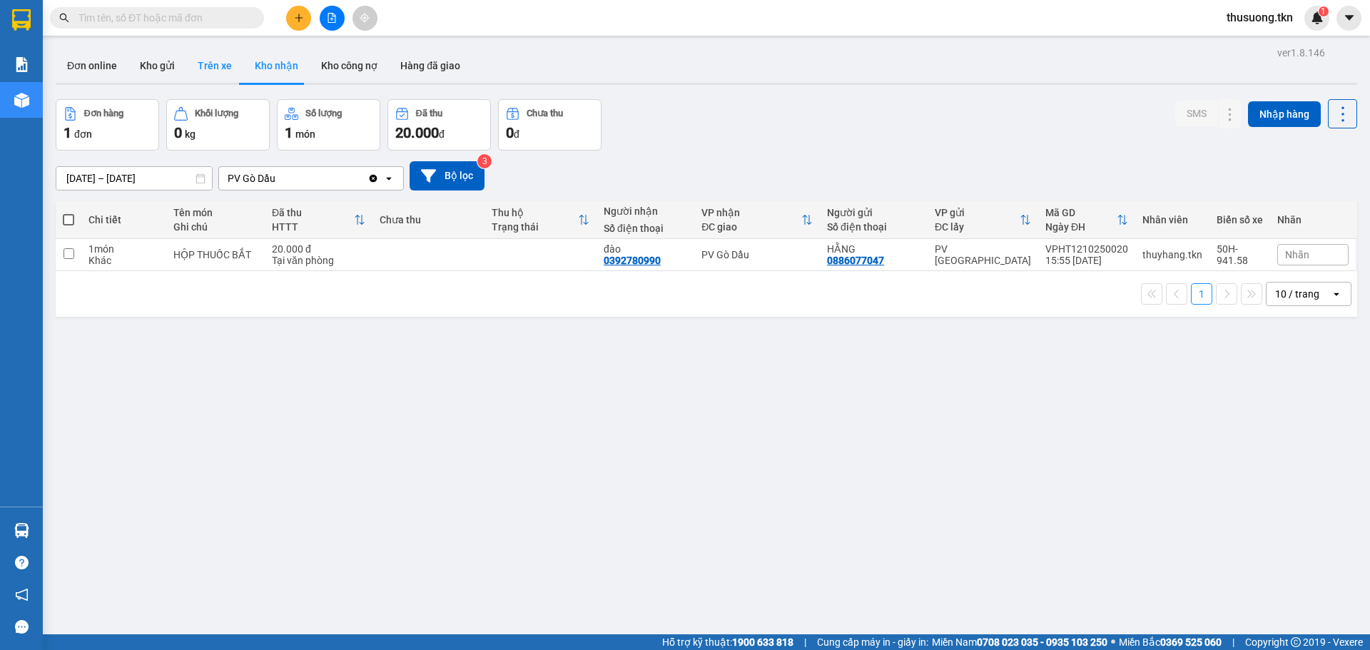
click at [189, 71] on button "Trên xe" at bounding box center [214, 66] width 57 height 34
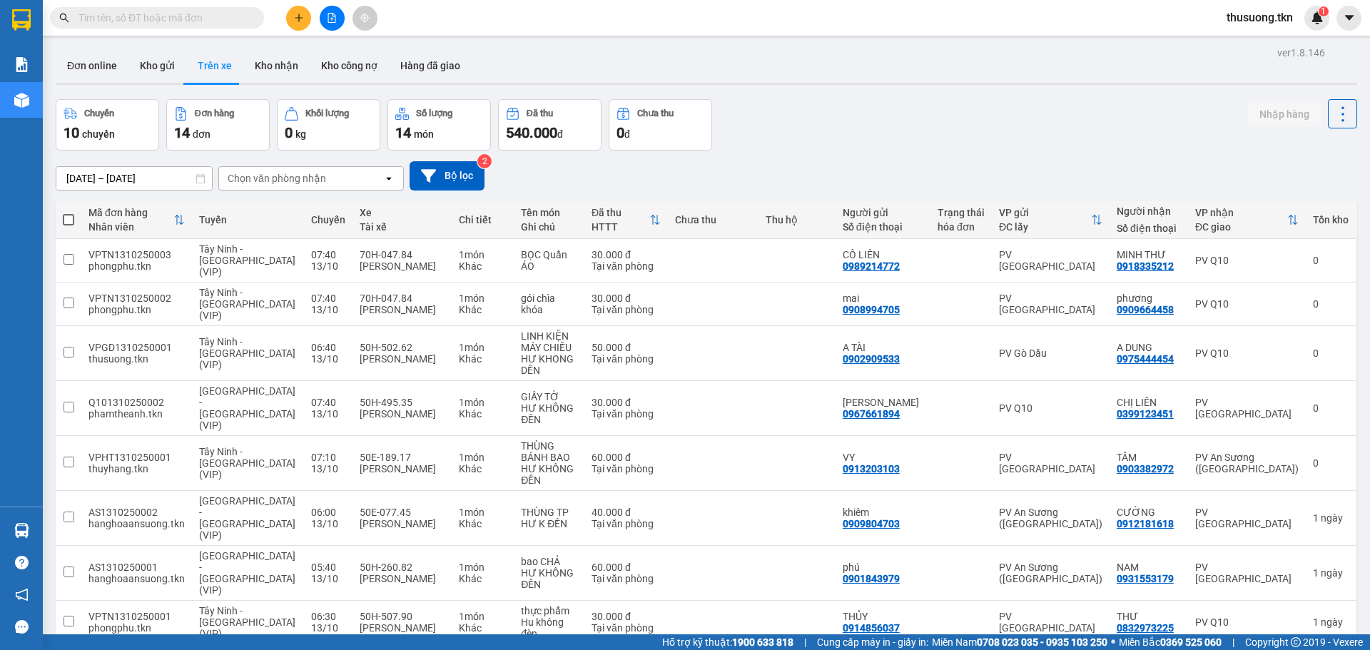
drag, startPoint x: 89, startPoint y: 180, endPoint x: 134, endPoint y: 188, distance: 45.6
click at [90, 180] on input "[DATE] – [DATE]" at bounding box center [134, 178] width 156 height 23
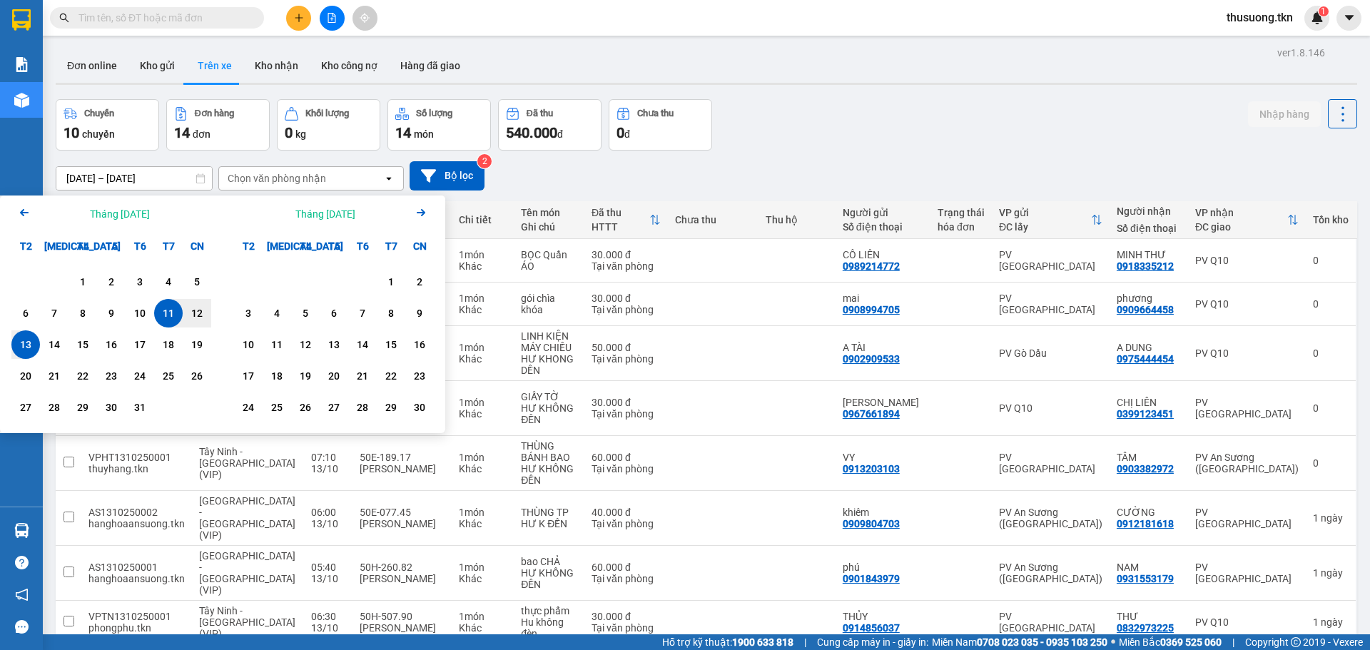
click at [27, 348] on div "13" at bounding box center [26, 344] width 20 height 17
click at [29, 347] on div "13" at bounding box center [26, 344] width 20 height 17
type input "[DATE] – [DATE]"
